Goal: Task Accomplishment & Management: Complete application form

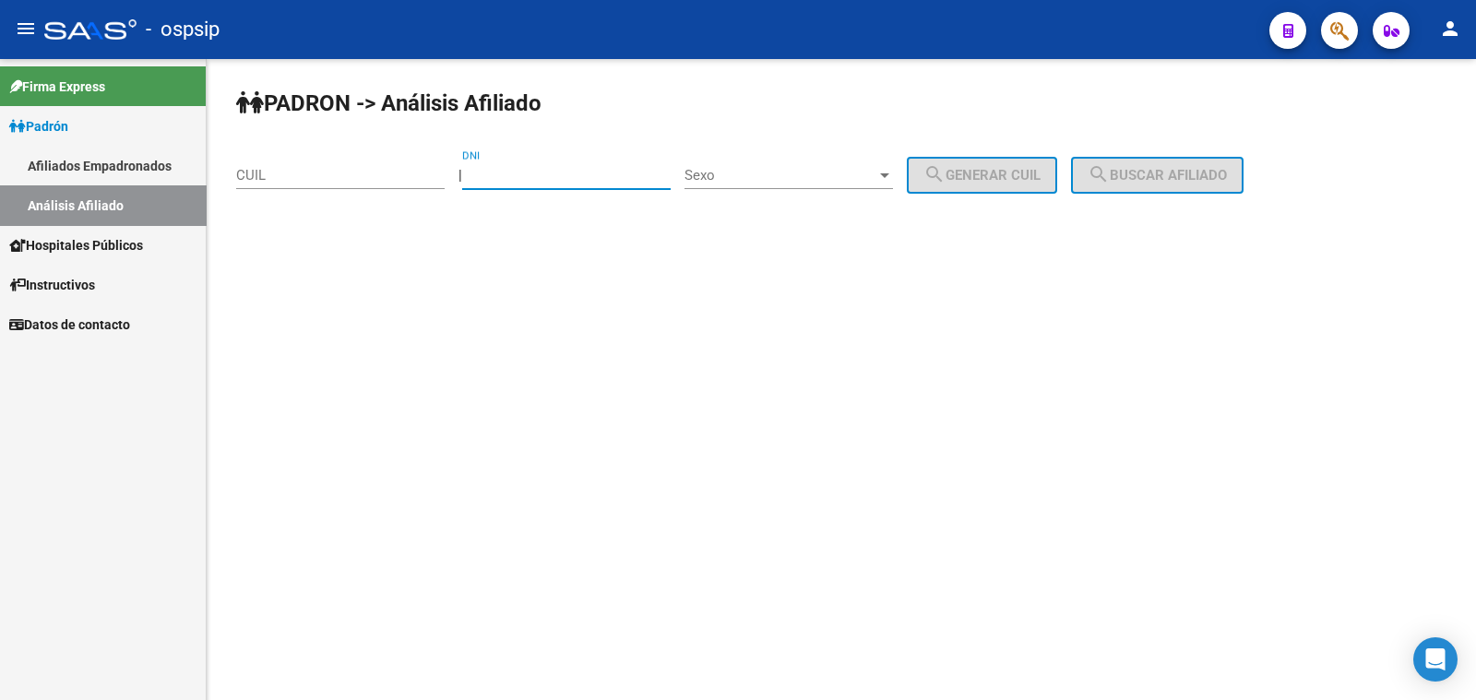
click at [538, 174] on input "DNI" at bounding box center [566, 175] width 209 height 17
type input "14152521"
click at [785, 175] on span "Sexo" at bounding box center [781, 175] width 192 height 17
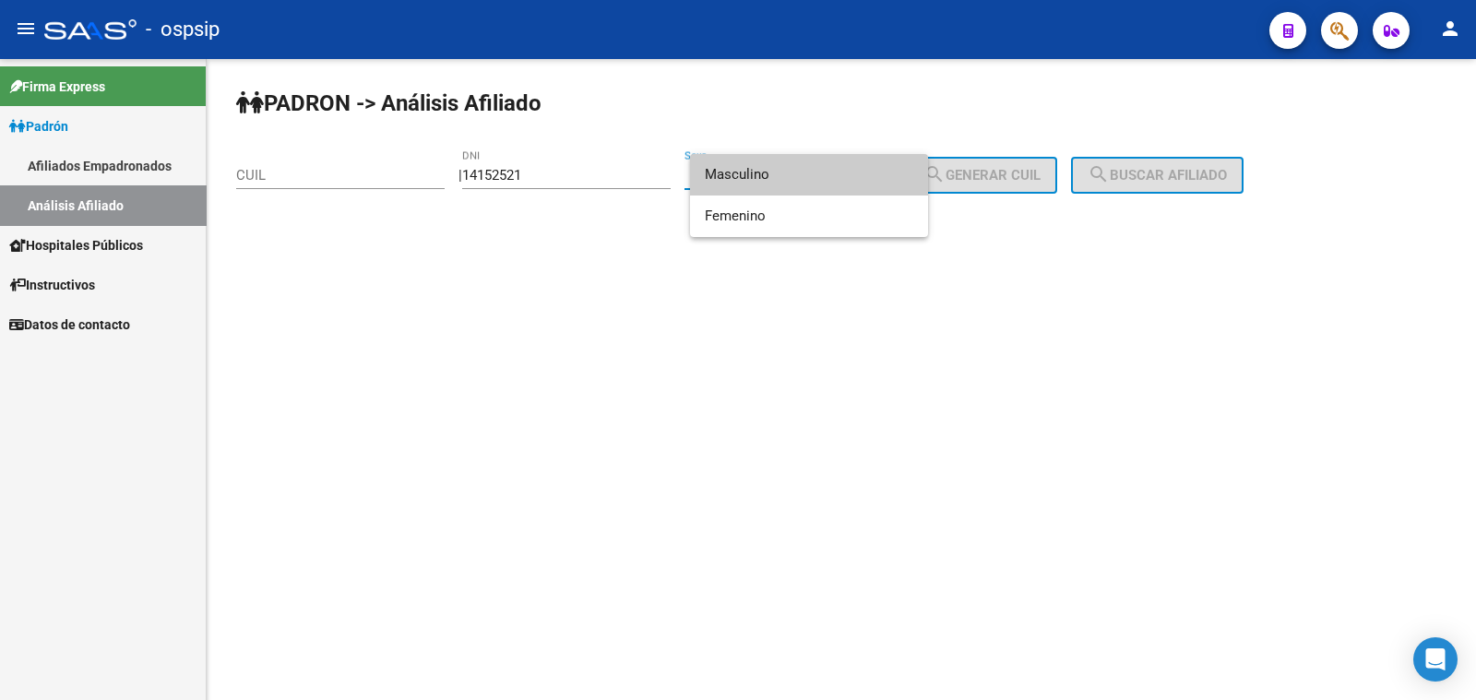
click at [785, 175] on span "Masculino" at bounding box center [809, 175] width 209 height 42
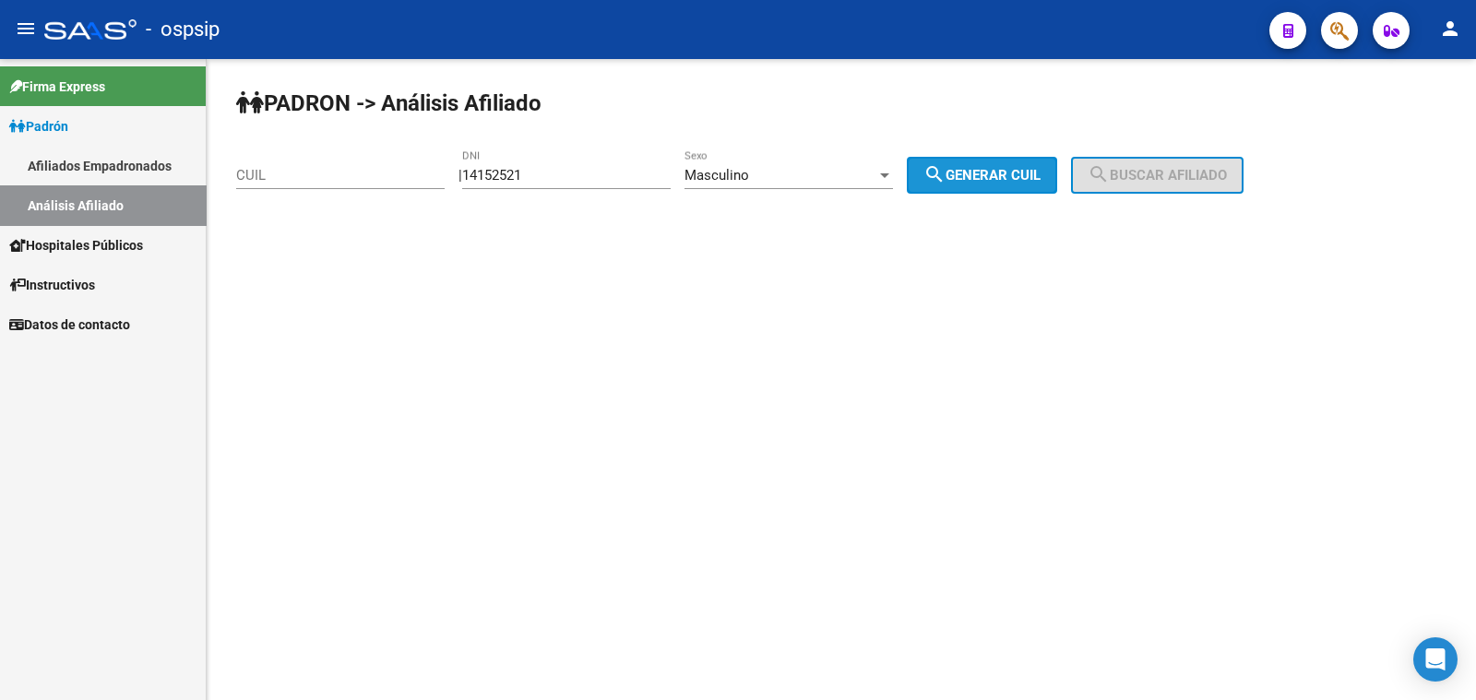
click at [1032, 175] on span "search Generar CUIL" at bounding box center [982, 175] width 117 height 17
type input "20-14152521-3"
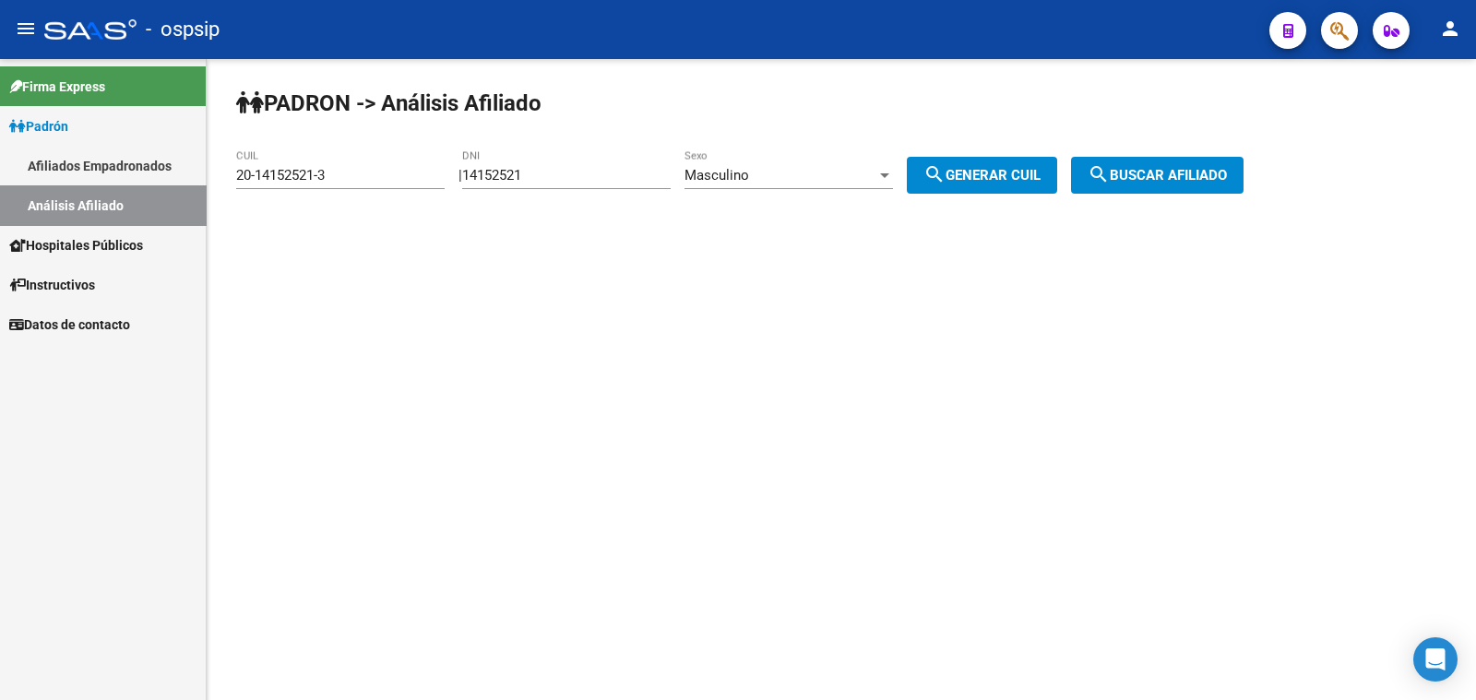
click at [1172, 173] on span "search Buscar afiliado" at bounding box center [1157, 175] width 139 height 17
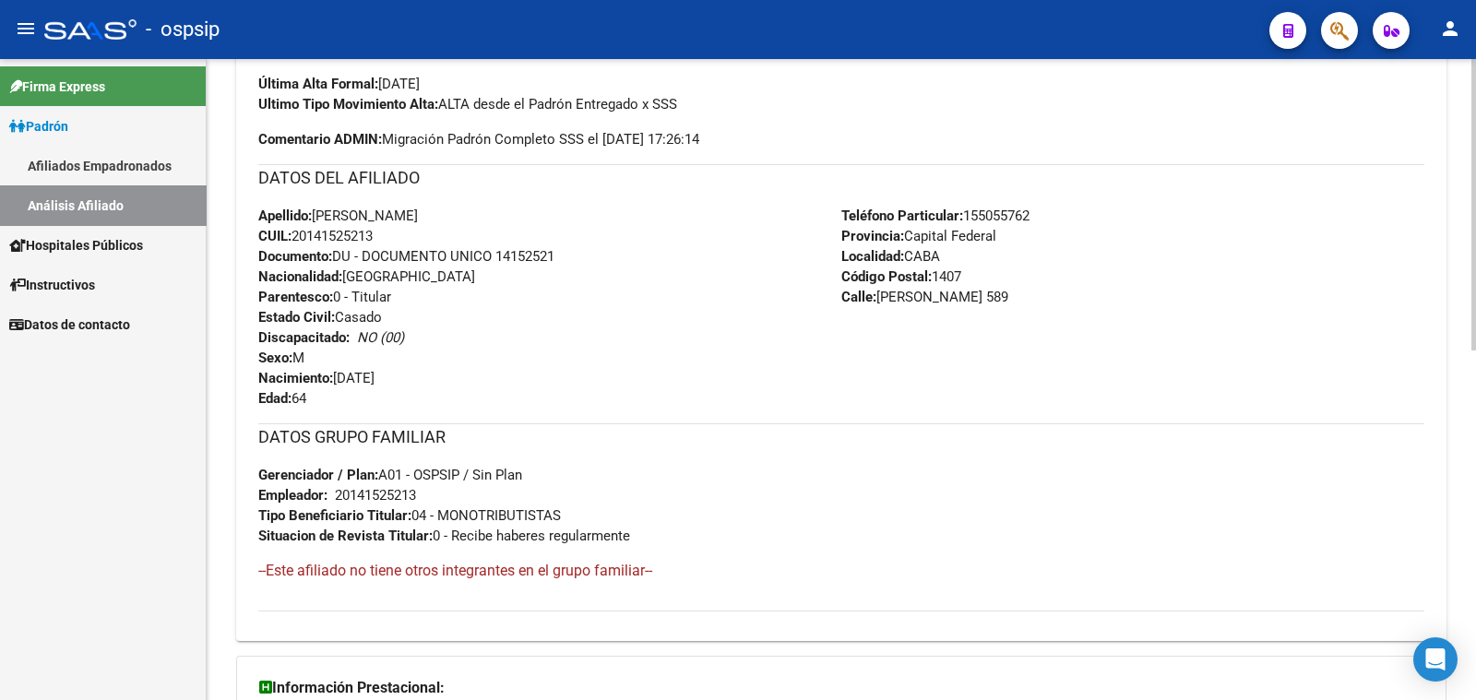
scroll to position [460, 0]
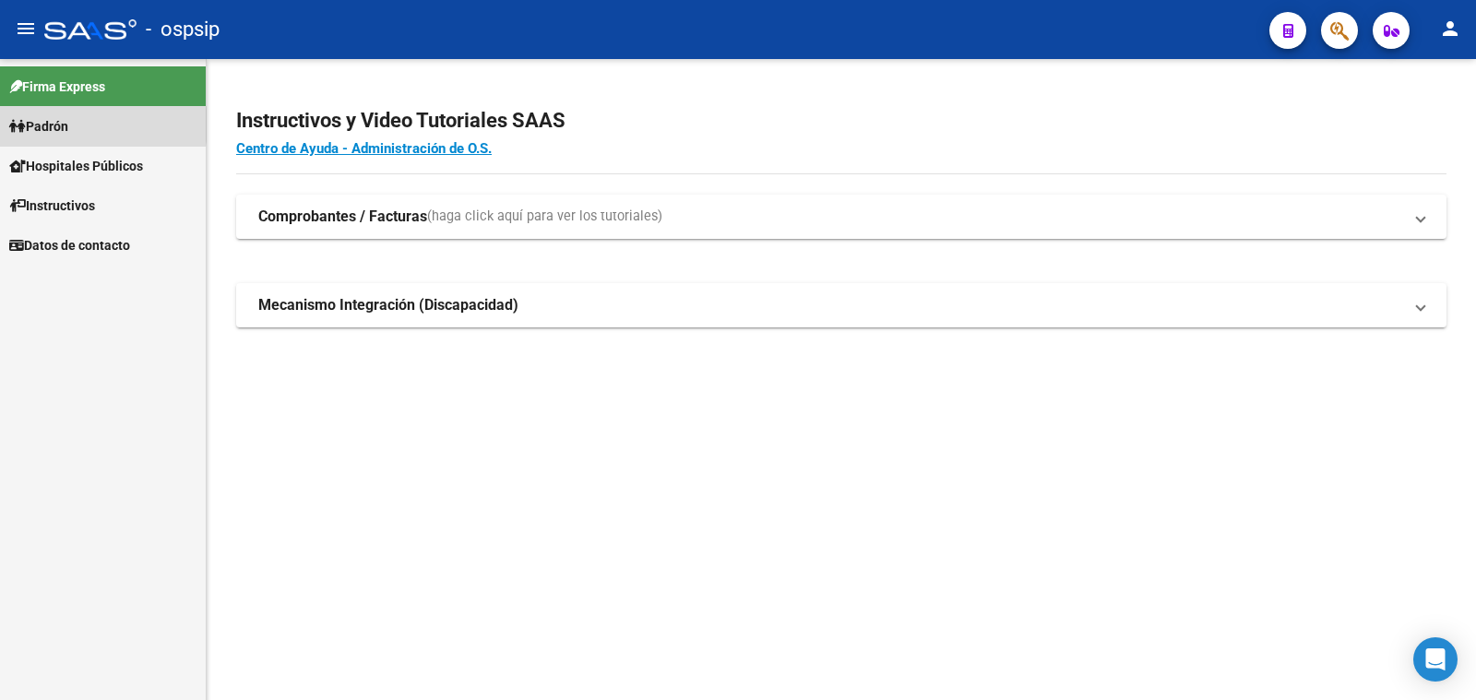
click at [55, 125] on span "Padrón" at bounding box center [38, 126] width 59 height 20
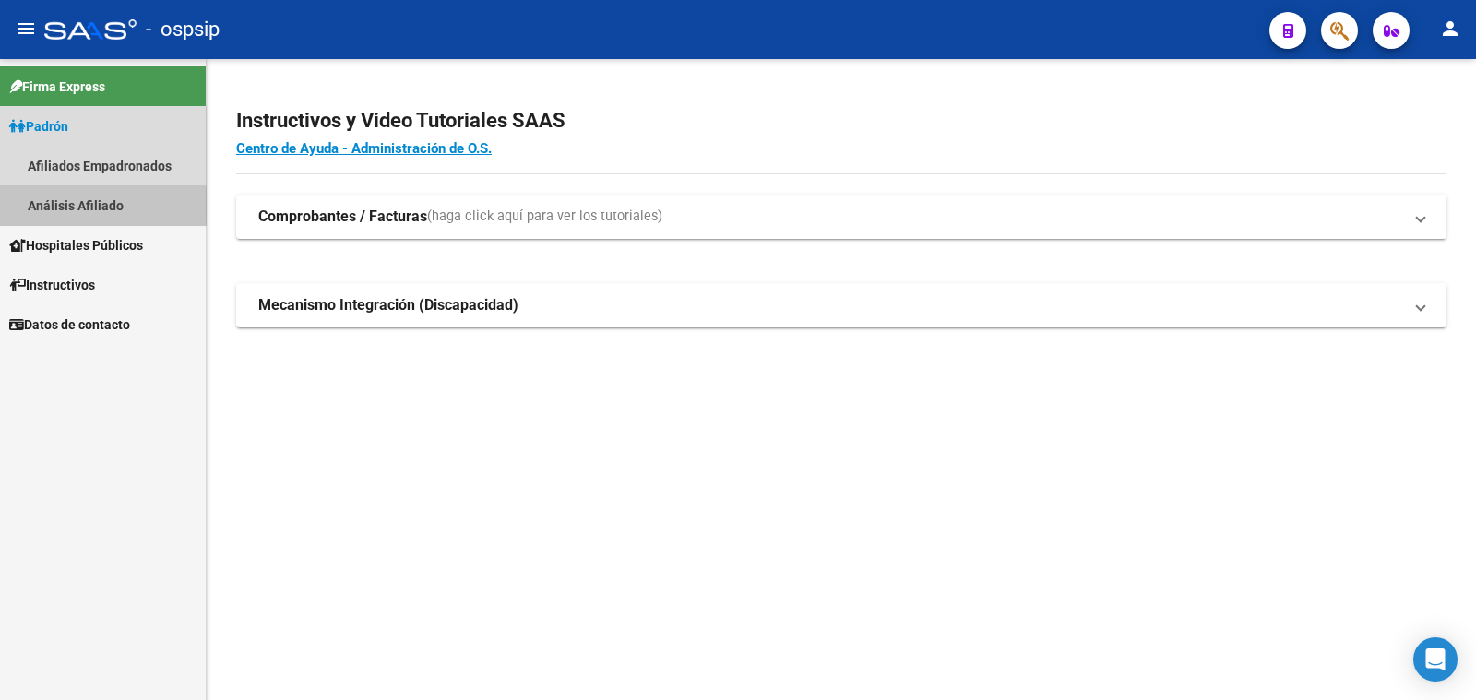
click at [56, 206] on link "Análisis Afiliado" at bounding box center [103, 205] width 206 height 40
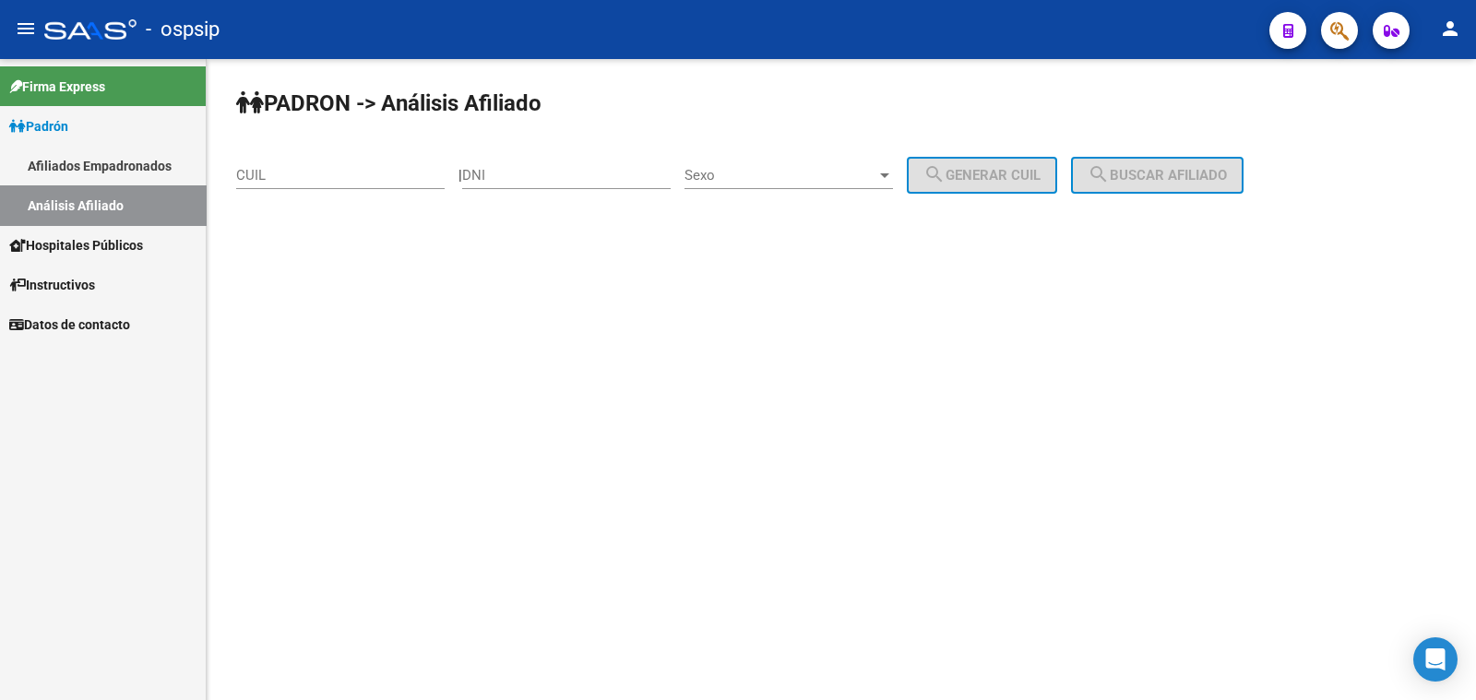
click at [866, 23] on div "- ospsip" at bounding box center [649, 29] width 1211 height 41
click at [267, 168] on input "CUIL" at bounding box center [340, 175] width 209 height 17
paste input "20-20402781-2"
type input "20-20402781-2"
click at [821, 173] on span "Sexo" at bounding box center [781, 175] width 192 height 17
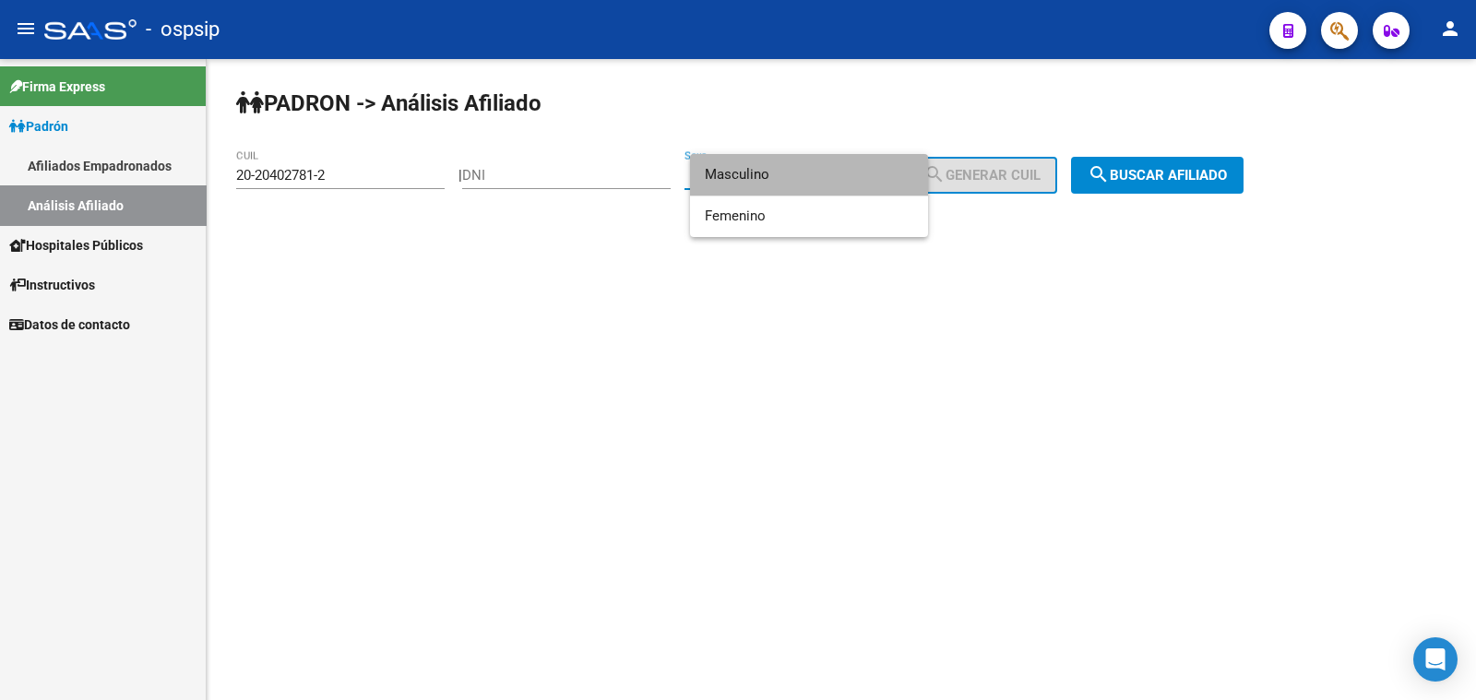
click at [818, 174] on span "Masculino" at bounding box center [809, 175] width 209 height 42
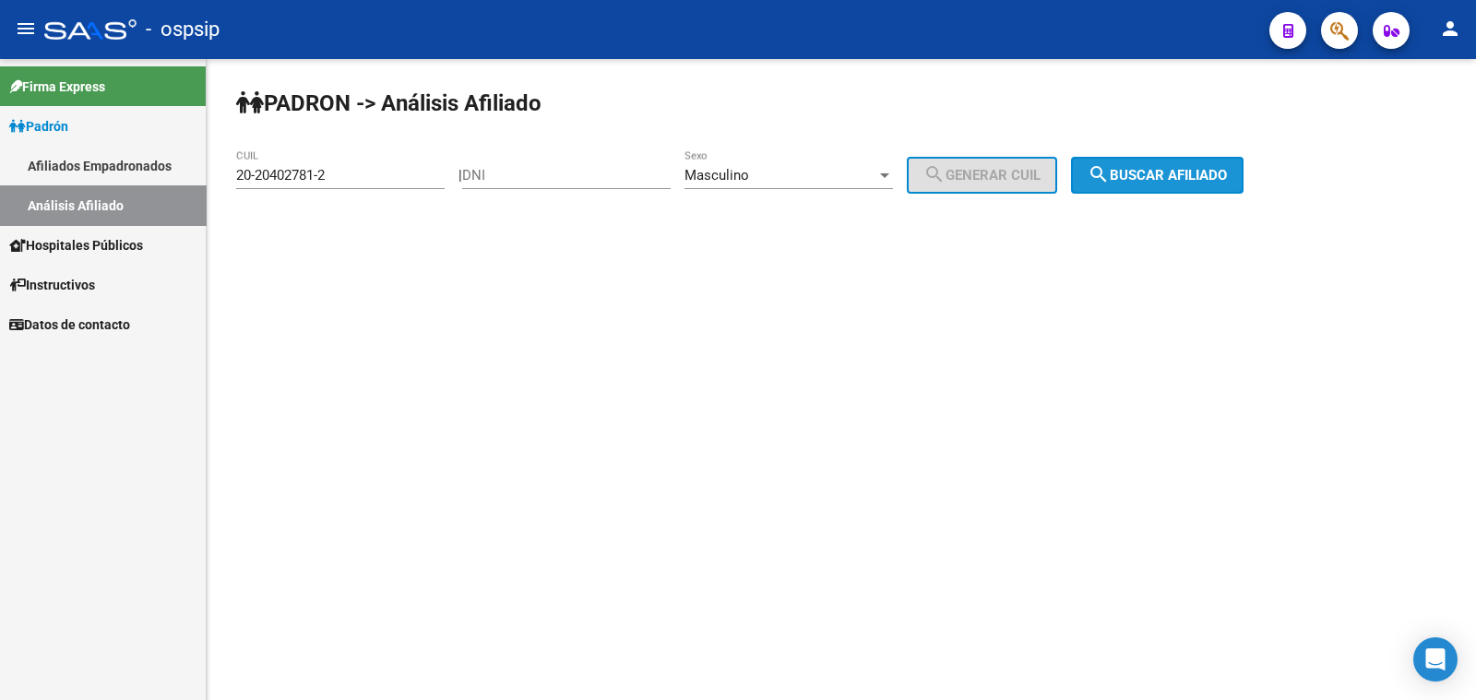
click at [1110, 177] on mat-icon "search" at bounding box center [1099, 174] width 22 height 22
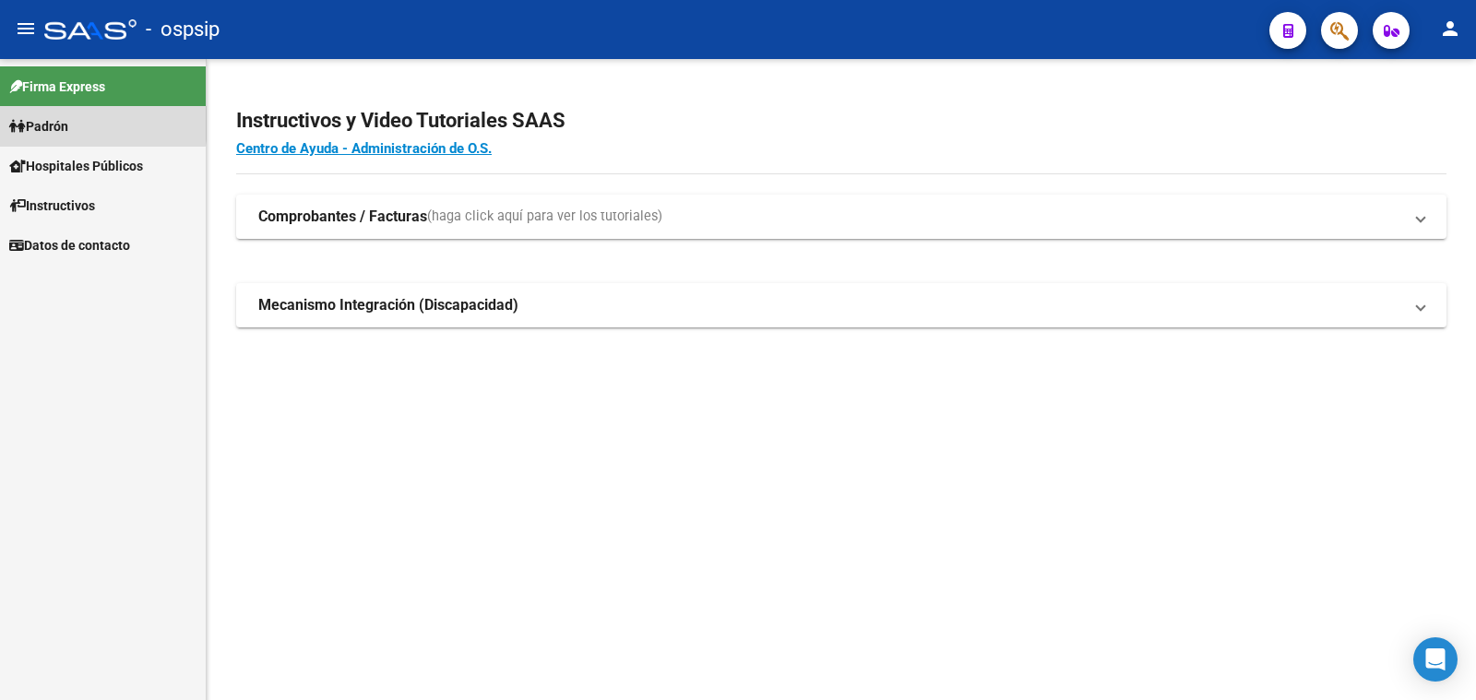
click at [51, 117] on span "Padrón" at bounding box center [38, 126] width 59 height 20
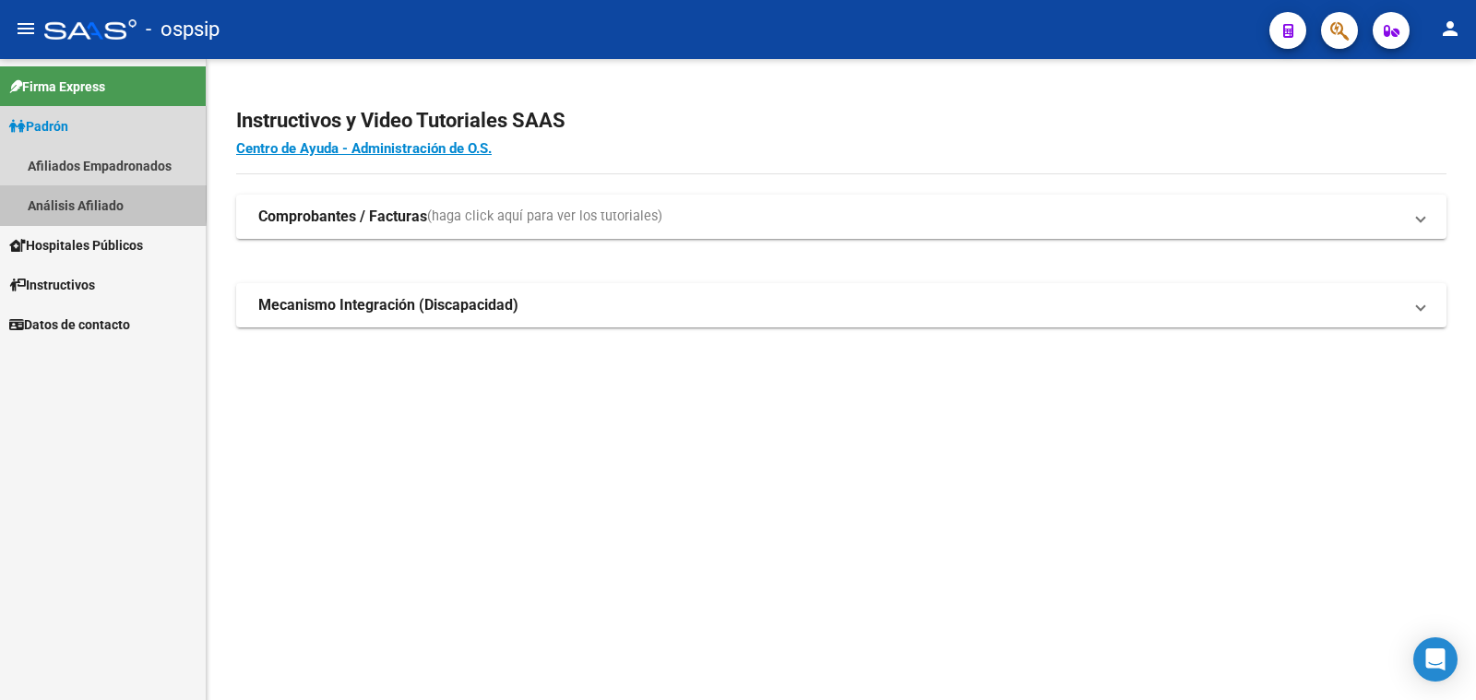
click at [74, 198] on link "Análisis Afiliado" at bounding box center [103, 205] width 206 height 40
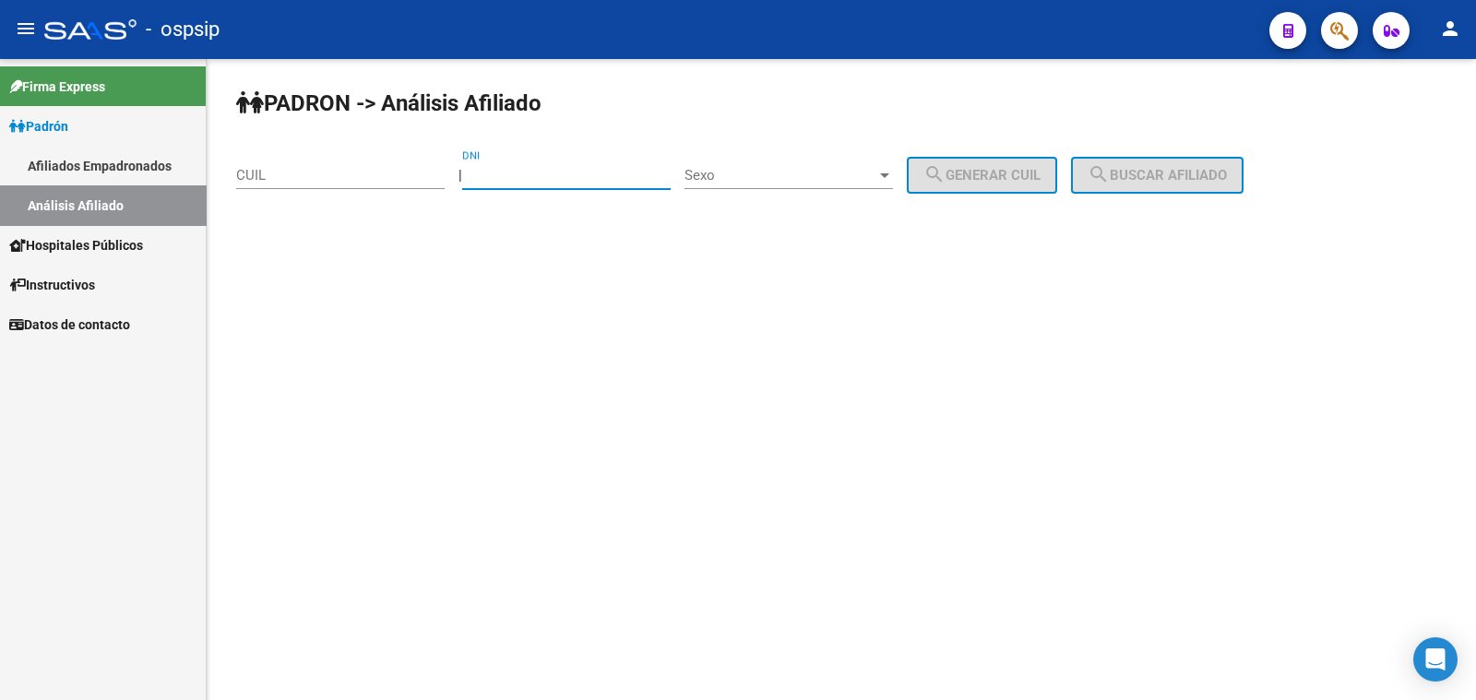
click at [524, 168] on input "DNI" at bounding box center [566, 175] width 209 height 17
type input "18798173"
click at [780, 167] on span "Sexo" at bounding box center [781, 175] width 192 height 17
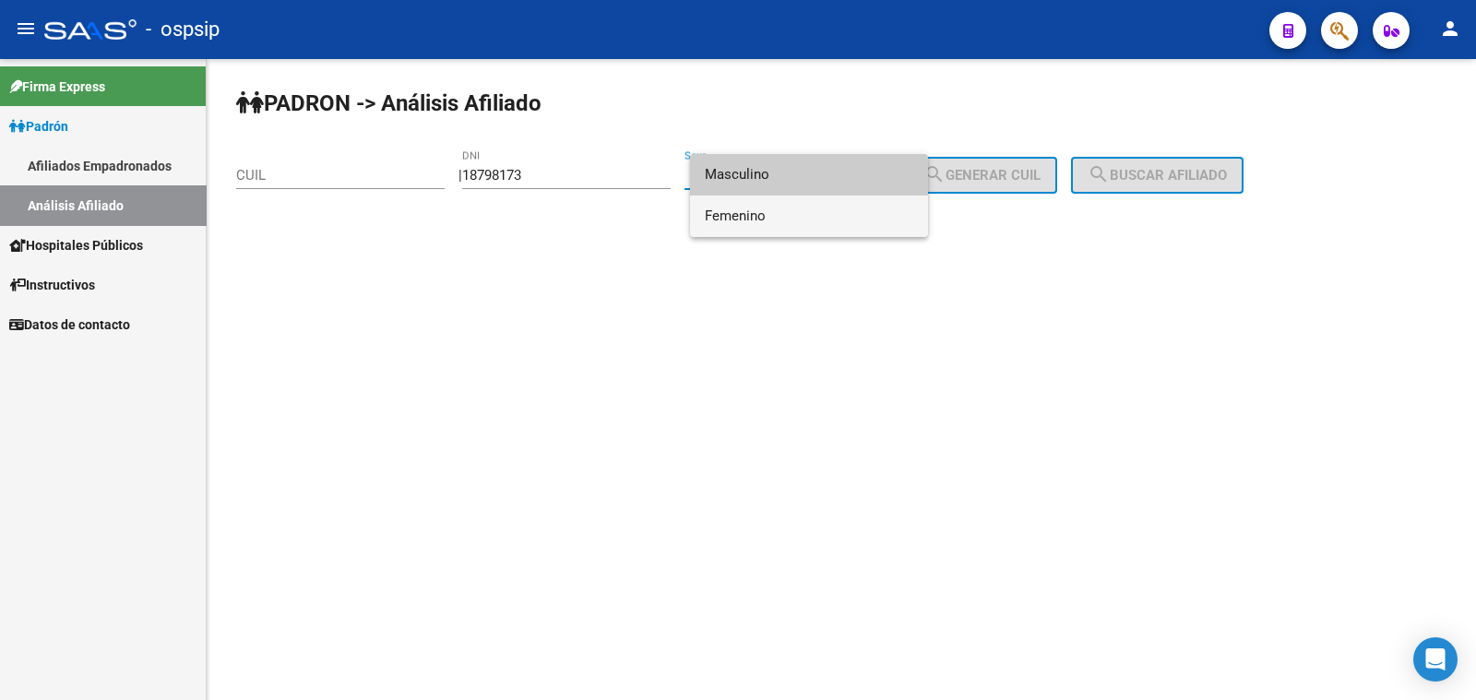
drag, startPoint x: 846, startPoint y: 213, endPoint x: 863, endPoint y: 213, distance: 16.6
click at [850, 213] on span "Femenino" at bounding box center [809, 217] width 209 height 42
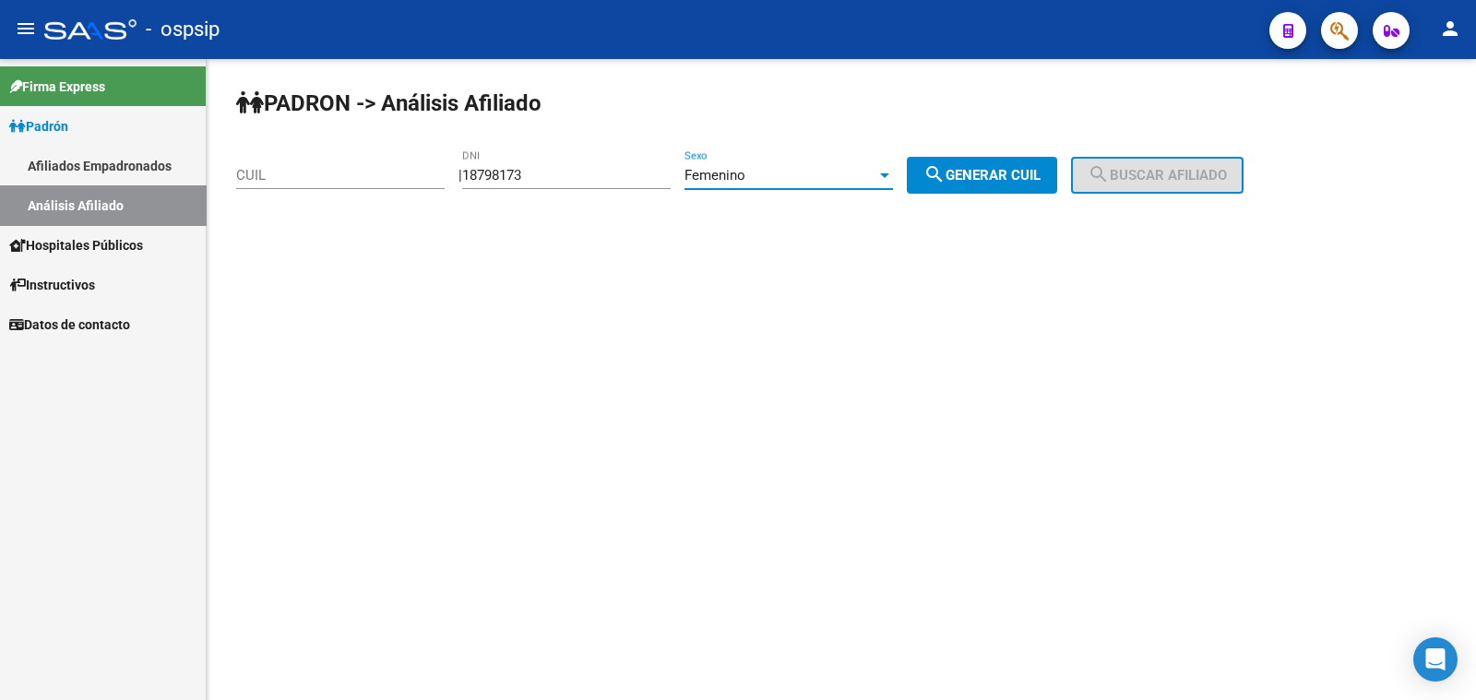
click at [1041, 168] on span "search Generar CUIL" at bounding box center [982, 175] width 117 height 17
type input "27-18798173-0"
click at [1166, 177] on span "search Buscar afiliado" at bounding box center [1157, 175] width 139 height 17
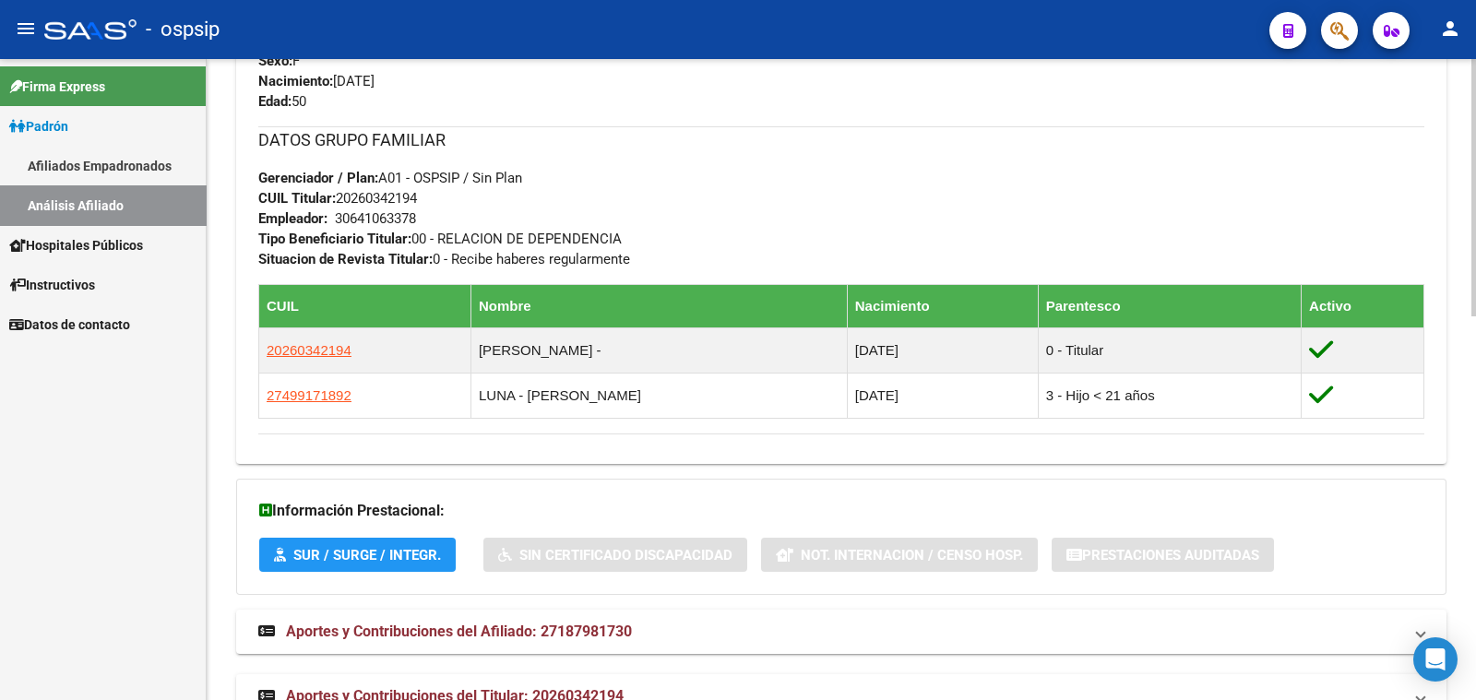
scroll to position [922, 0]
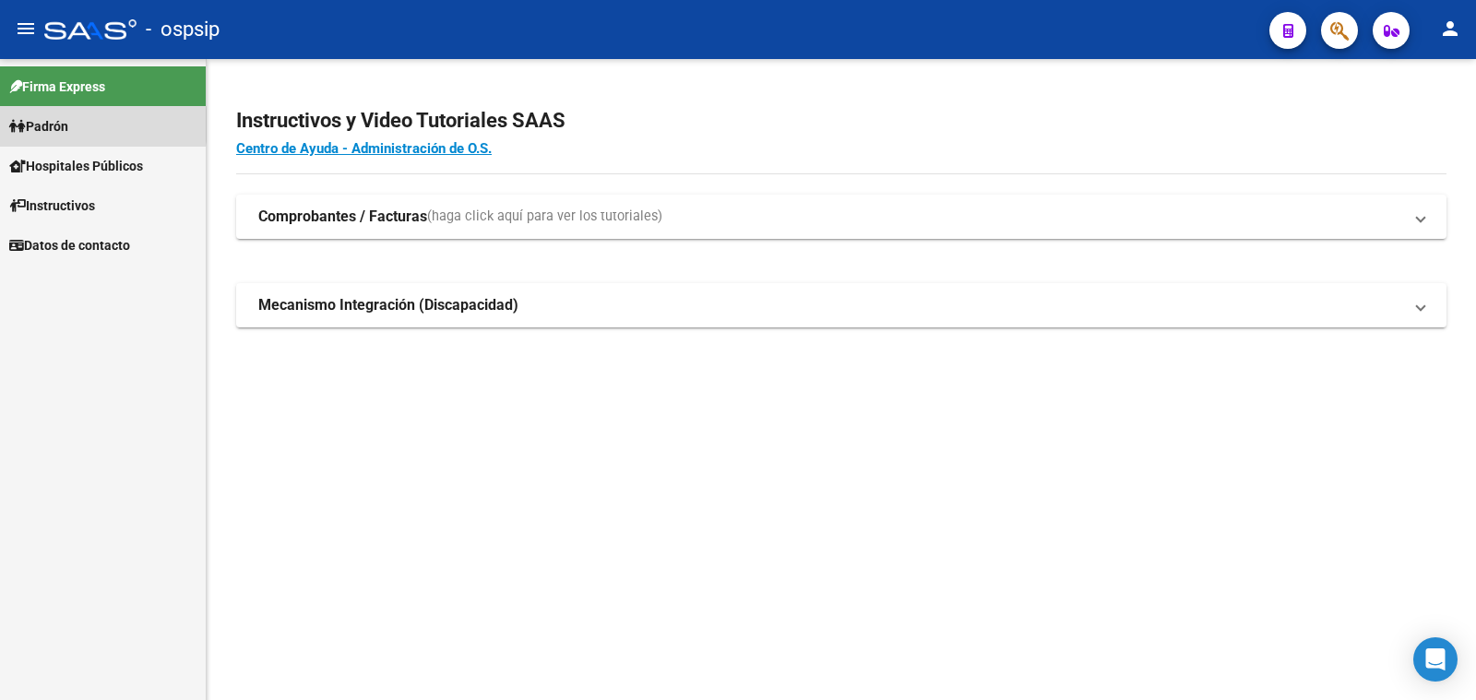
click at [58, 125] on span "Padrón" at bounding box center [38, 126] width 59 height 20
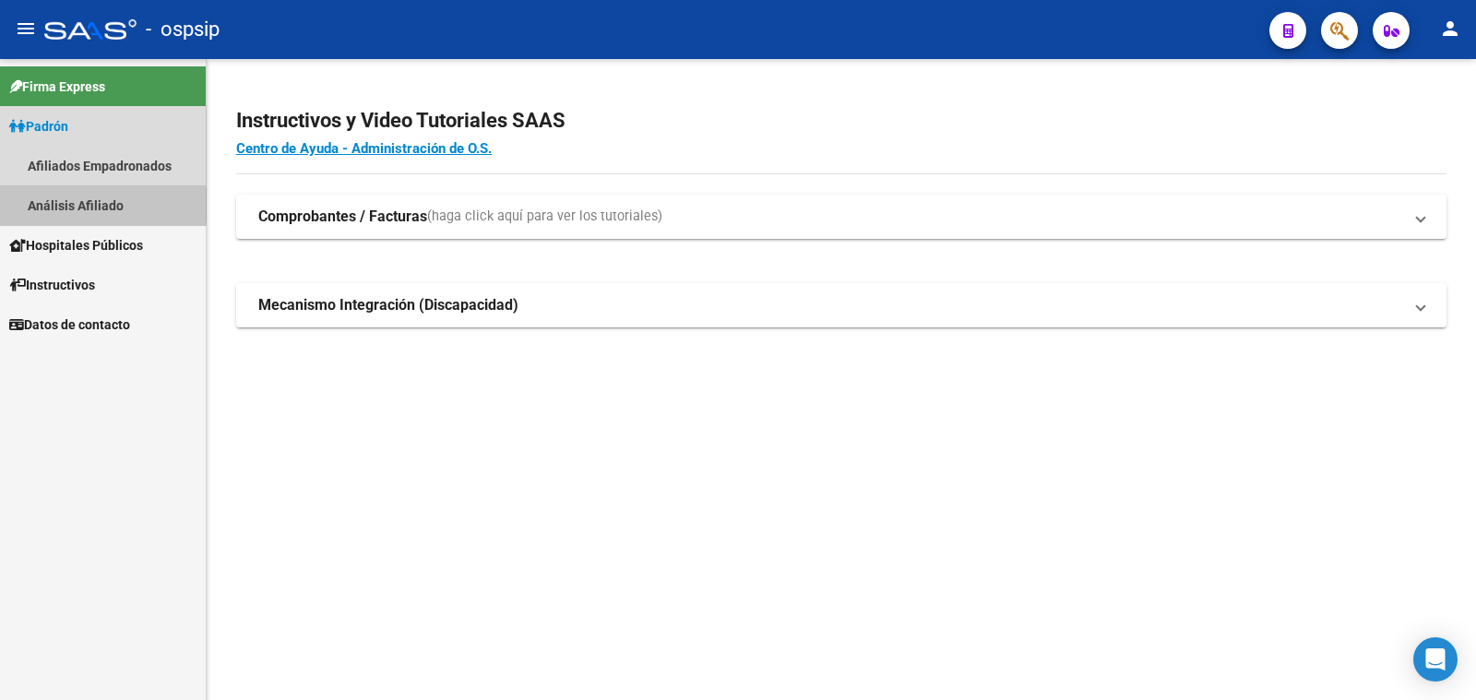
click at [73, 205] on link "Análisis Afiliado" at bounding box center [103, 205] width 206 height 40
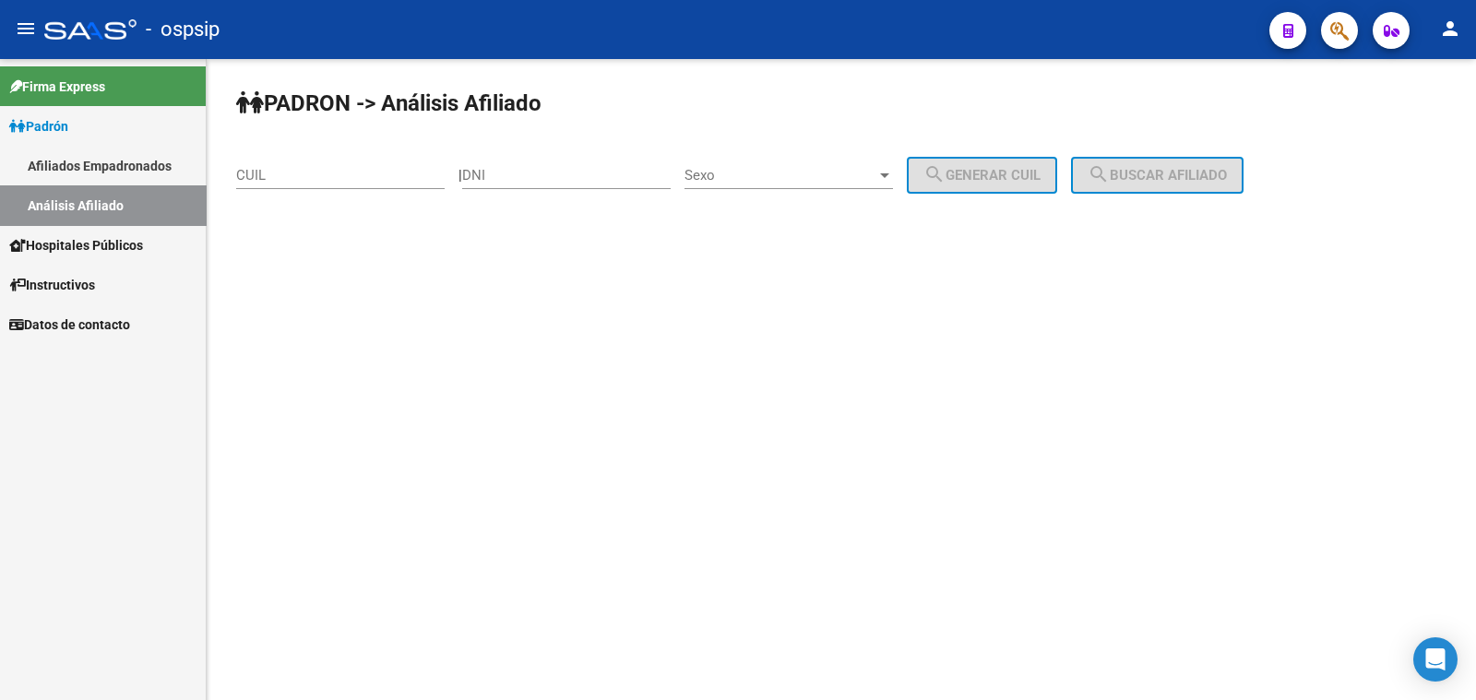
click at [544, 170] on input "DNI" at bounding box center [566, 175] width 209 height 17
type input "17856928"
click at [802, 177] on span "Sexo" at bounding box center [781, 175] width 192 height 17
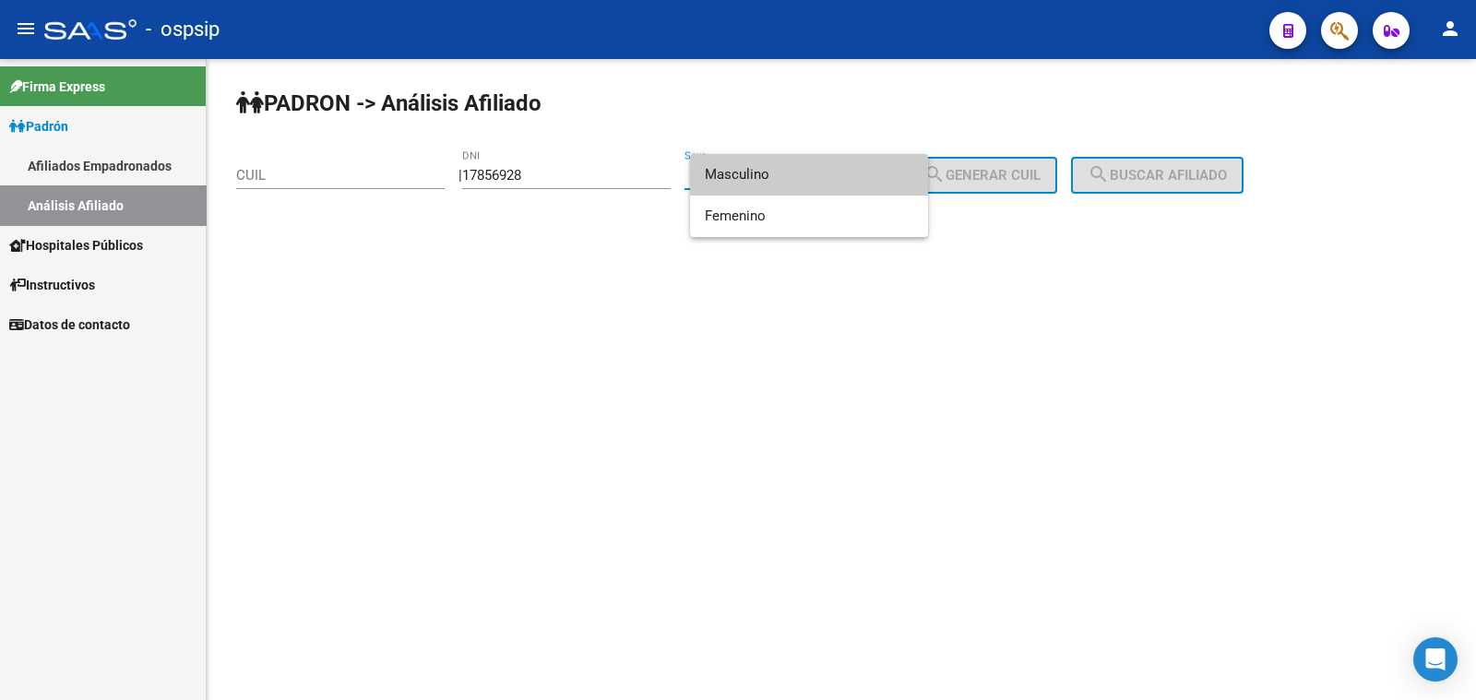
click at [802, 177] on span "Masculino" at bounding box center [809, 175] width 209 height 42
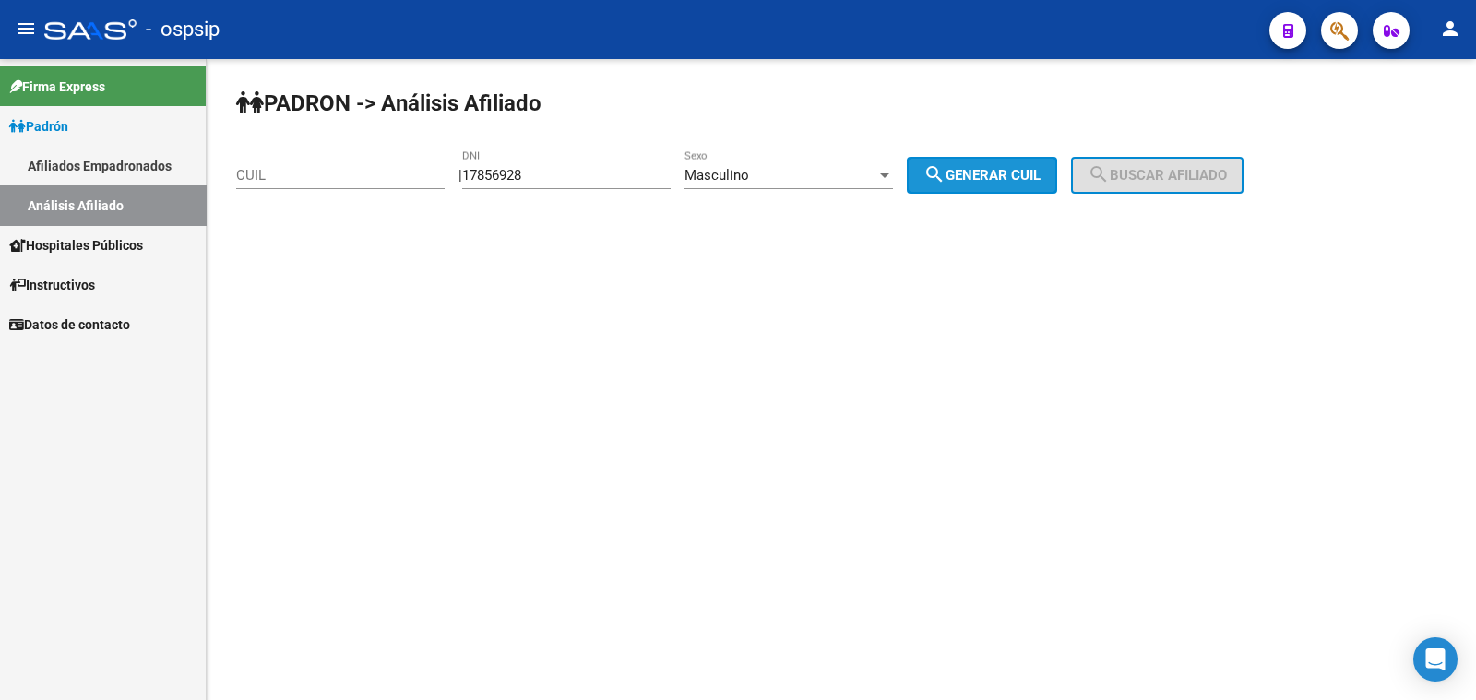
click at [992, 173] on span "search Generar CUIL" at bounding box center [982, 175] width 117 height 17
type input "20-17856928-8"
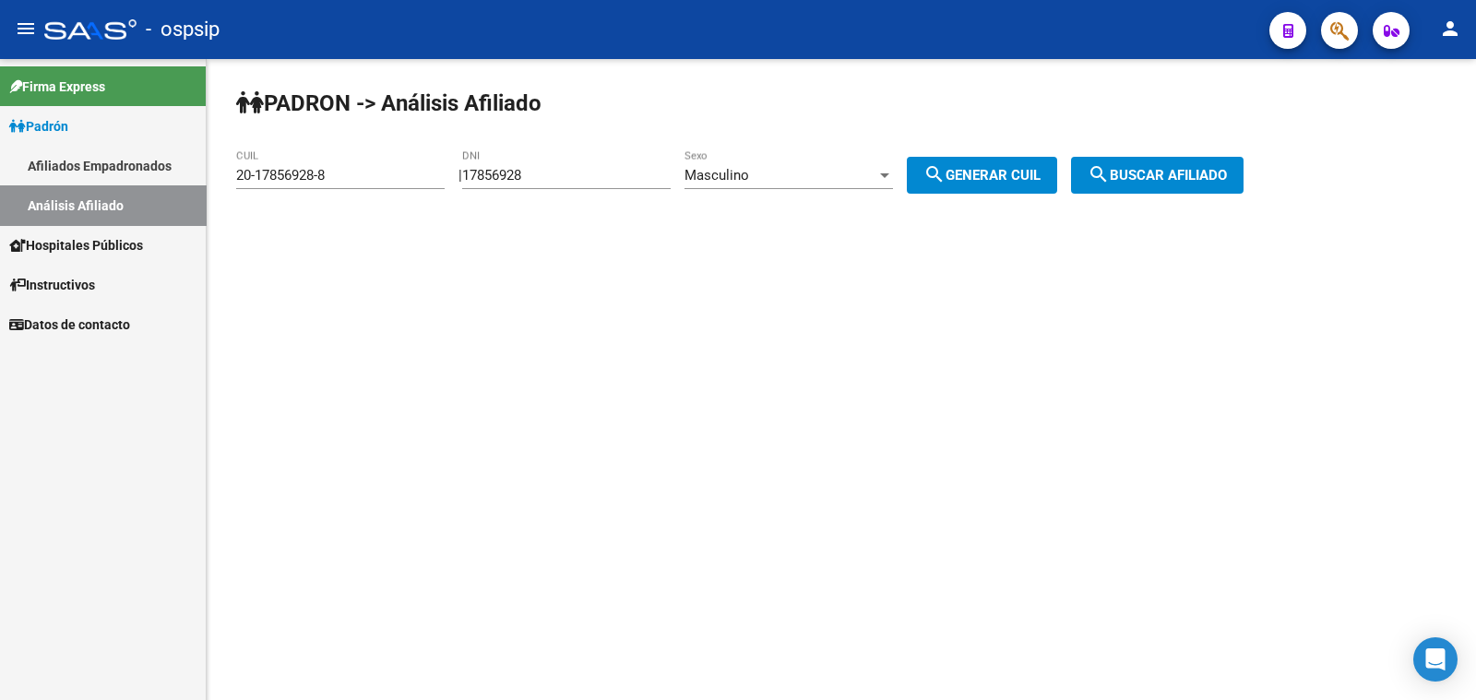
click at [1137, 168] on span "search Buscar afiliado" at bounding box center [1157, 175] width 139 height 17
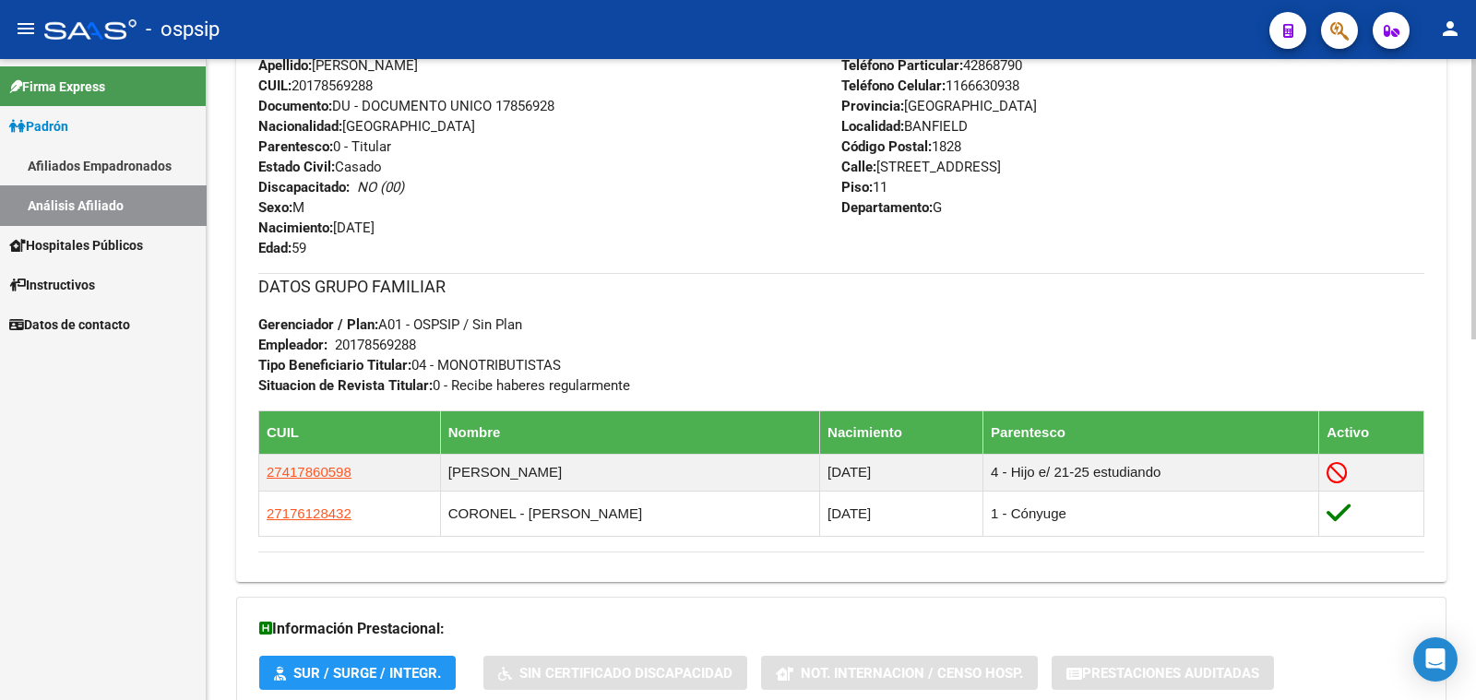
scroll to position [806, 0]
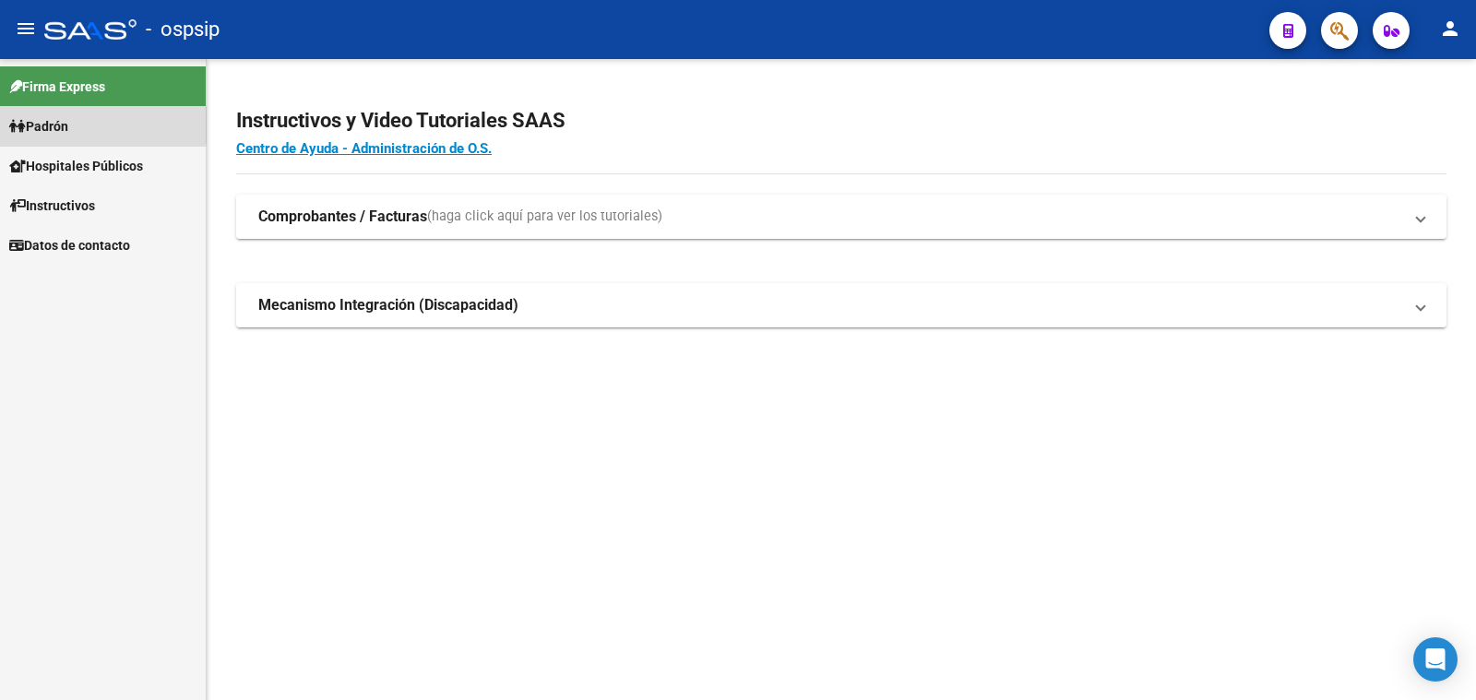
click at [51, 125] on span "Padrón" at bounding box center [38, 126] width 59 height 20
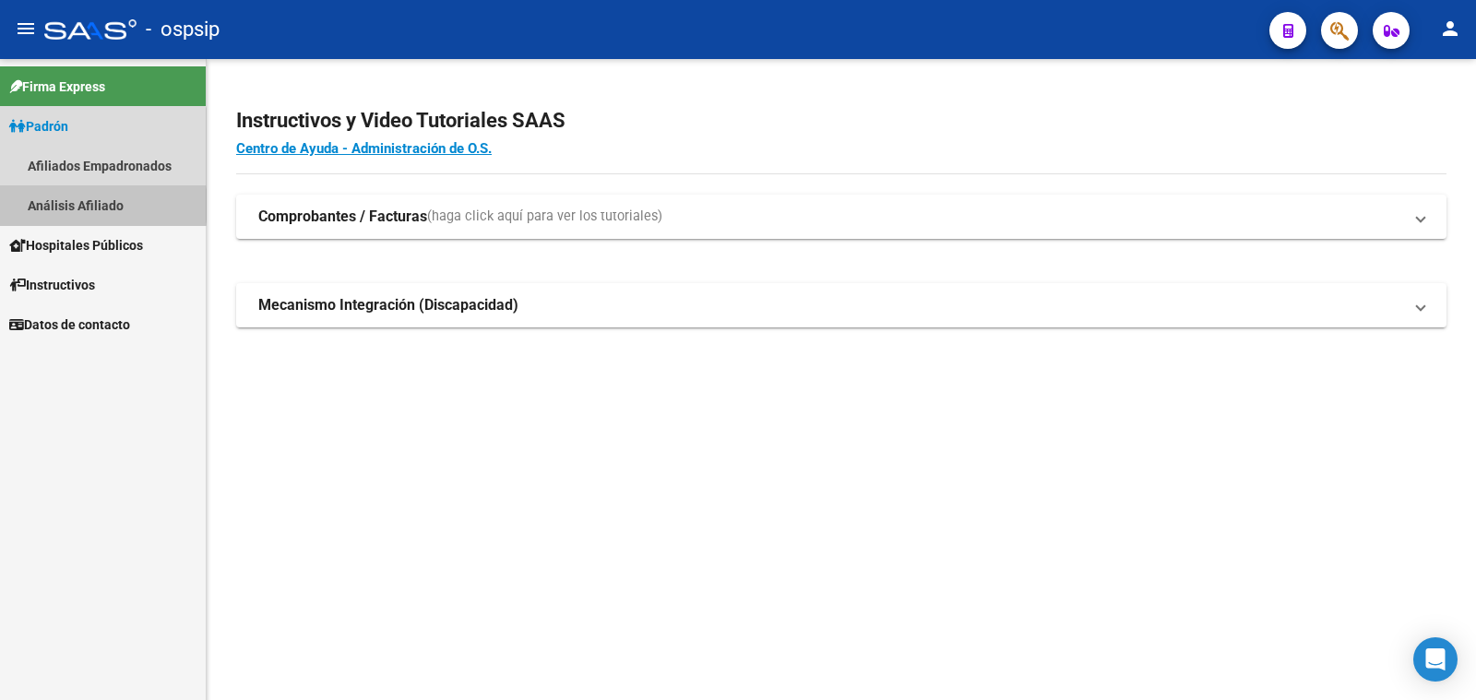
click at [77, 205] on link "Análisis Afiliado" at bounding box center [103, 205] width 206 height 40
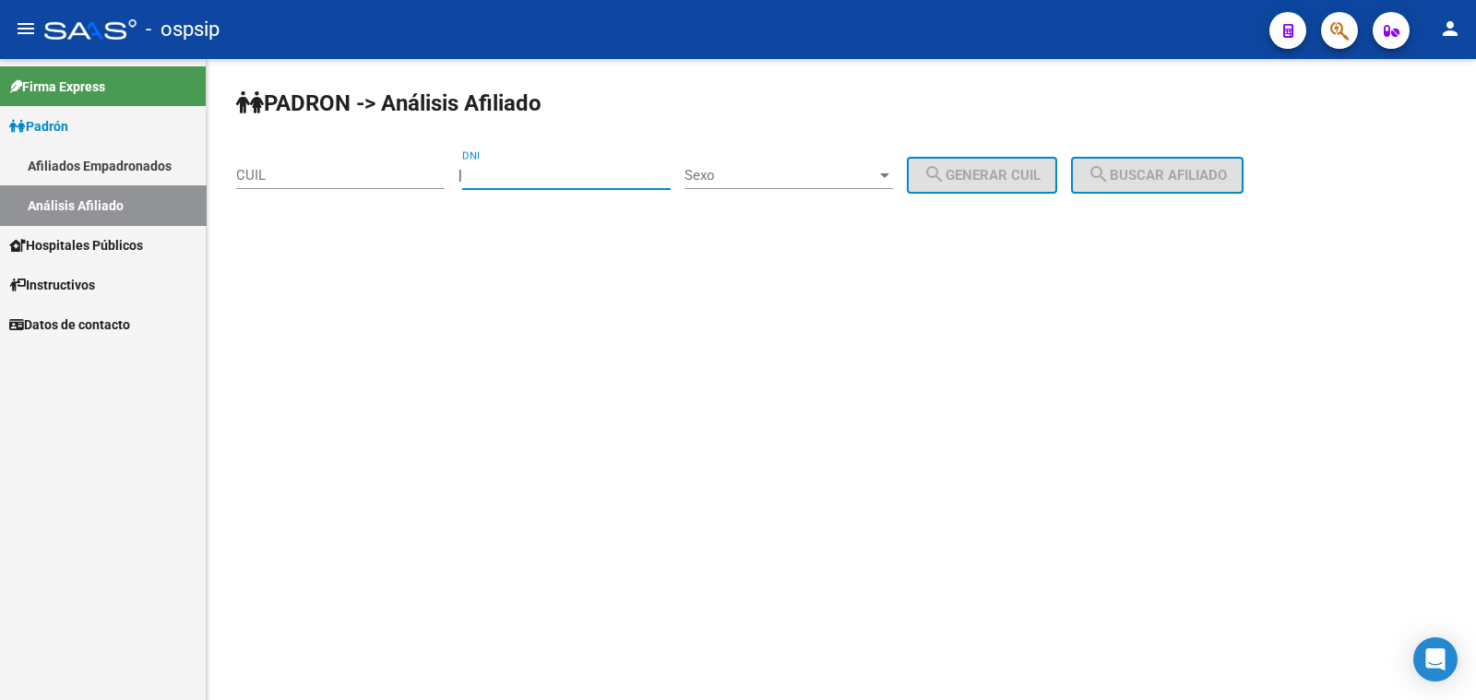
click at [532, 175] on input "DNI" at bounding box center [566, 175] width 209 height 17
type input "16"
click at [501, 174] on input "16.452063" at bounding box center [566, 175] width 209 height 17
type input "16452063"
click at [790, 169] on span "Sexo" at bounding box center [781, 175] width 192 height 17
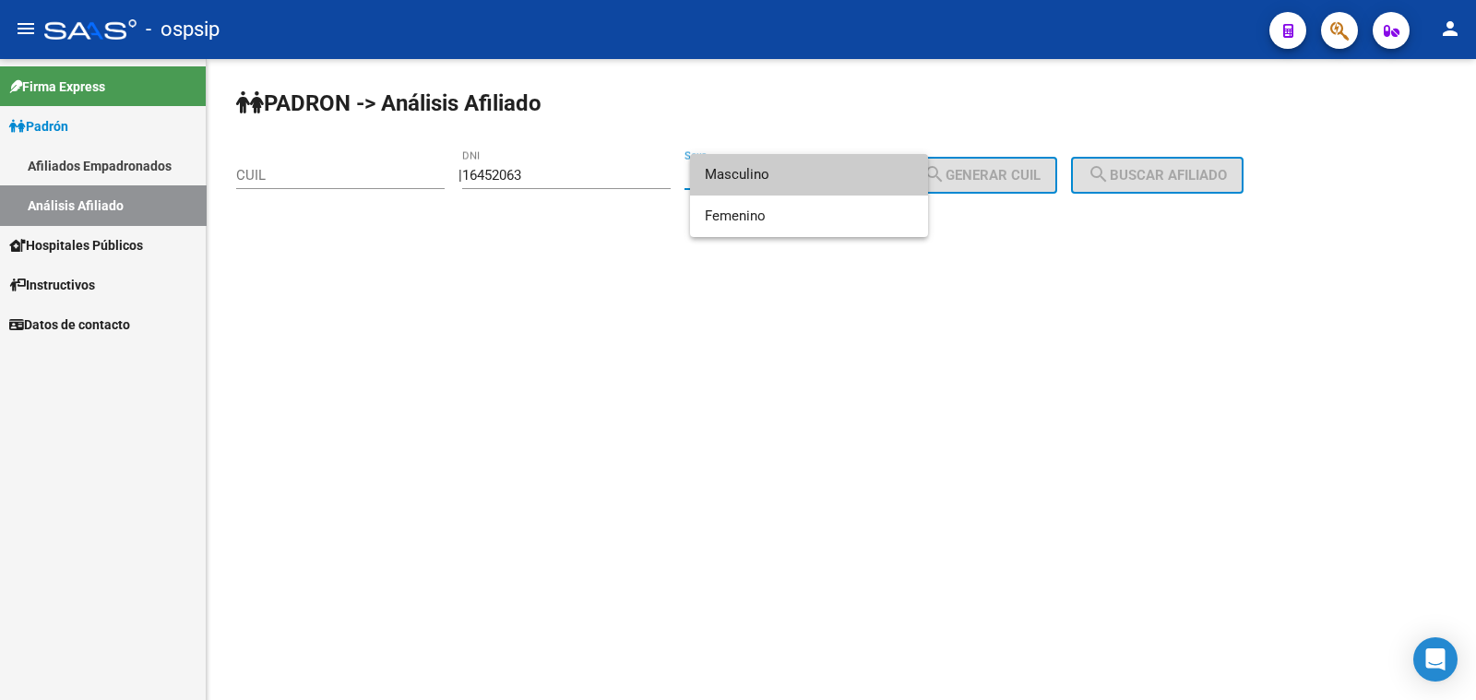
click at [790, 170] on span "Masculino" at bounding box center [809, 175] width 209 height 42
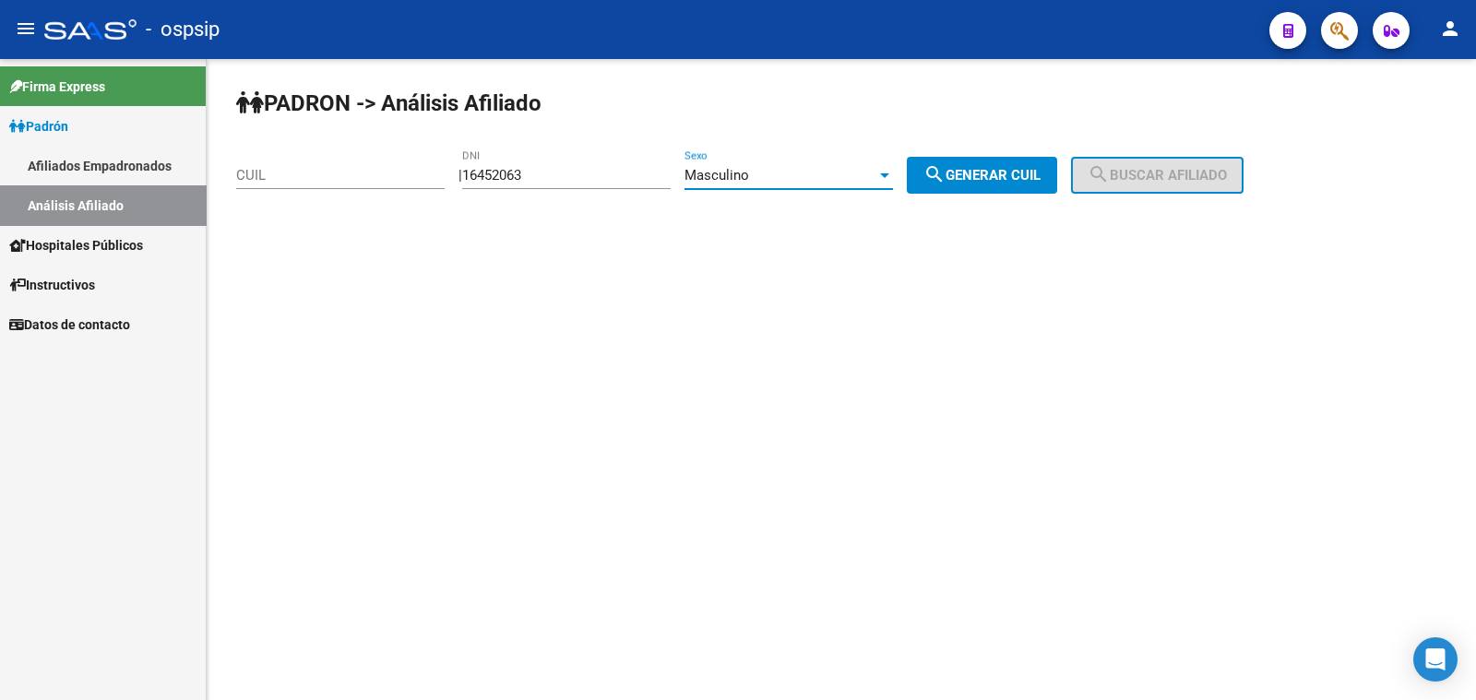
click at [994, 168] on span "search Generar CUIL" at bounding box center [982, 175] width 117 height 17
type input "20-16452063-4"
click at [1174, 174] on span "search Buscar afiliado" at bounding box center [1157, 175] width 139 height 17
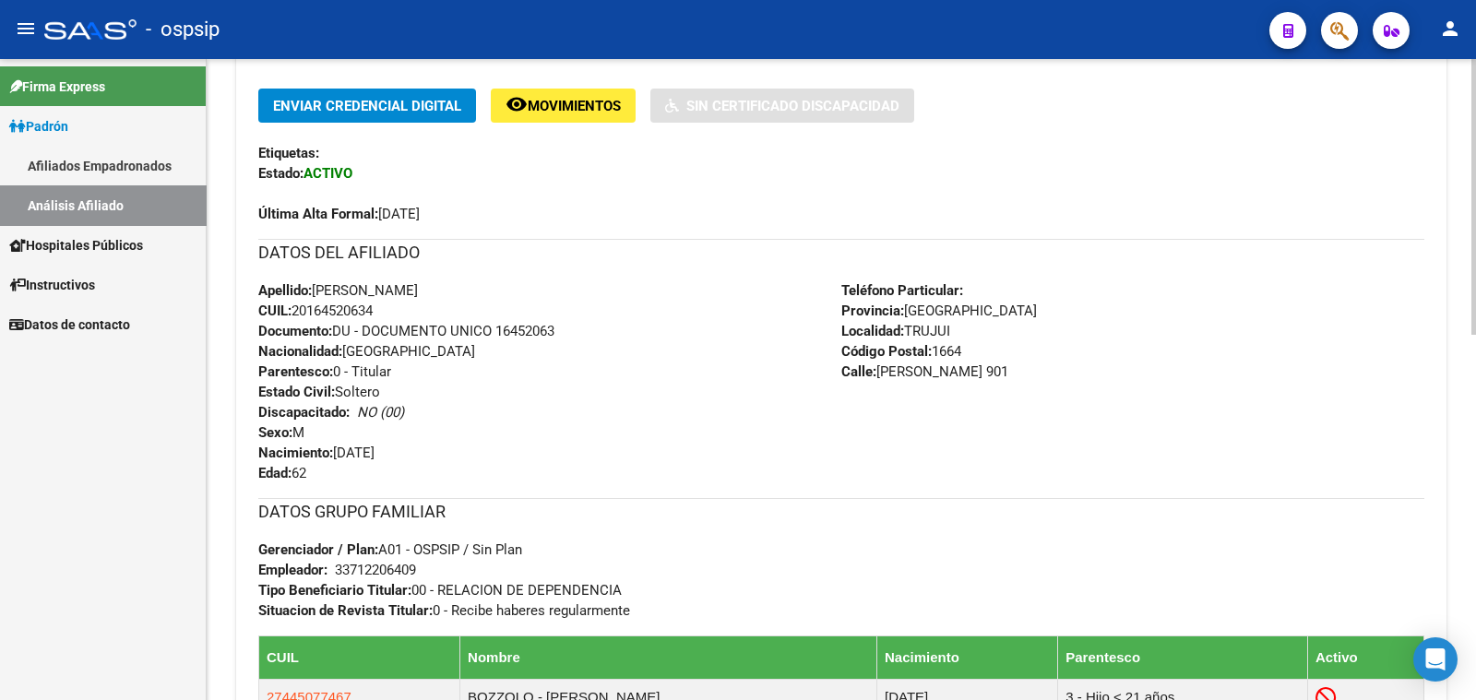
scroll to position [577, 0]
